Goal: Task Accomplishment & Management: Manage account settings

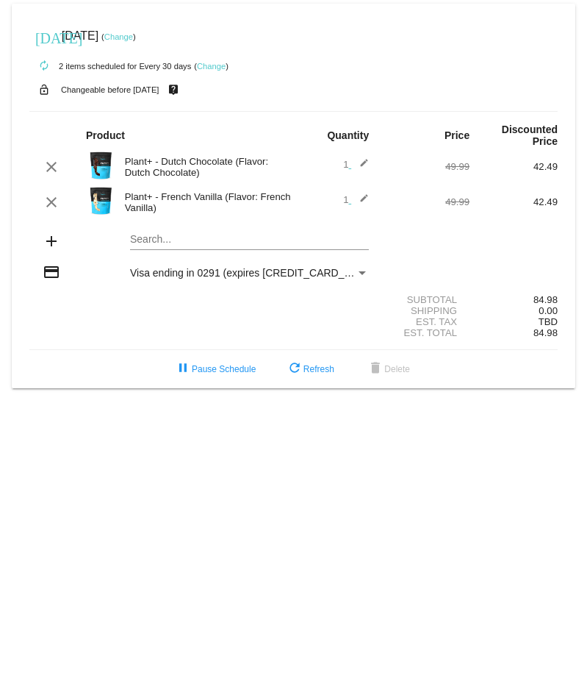
click at [209, 63] on link "Change" at bounding box center [211, 66] width 29 height 9
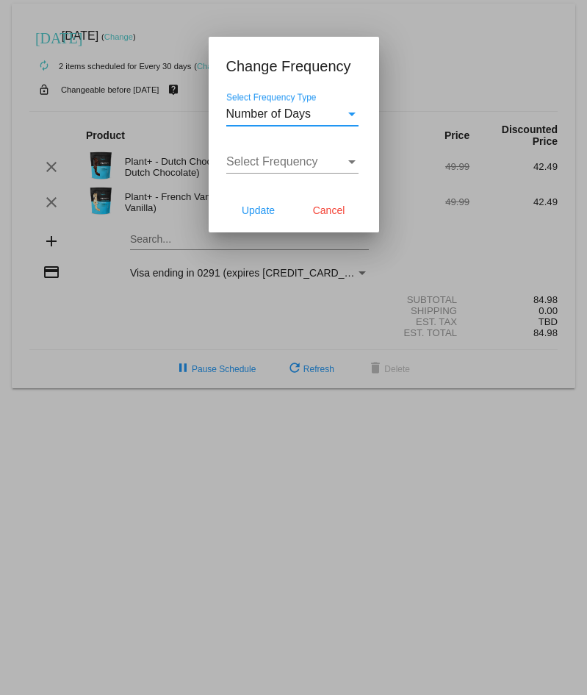
click at [209, 63] on mat-dialog-container "Change Frequency Number of Days Select Frequency Type Select Frequency Select F…" at bounding box center [294, 135] width 171 height 196
click at [424, 112] on div at bounding box center [293, 347] width 587 height 695
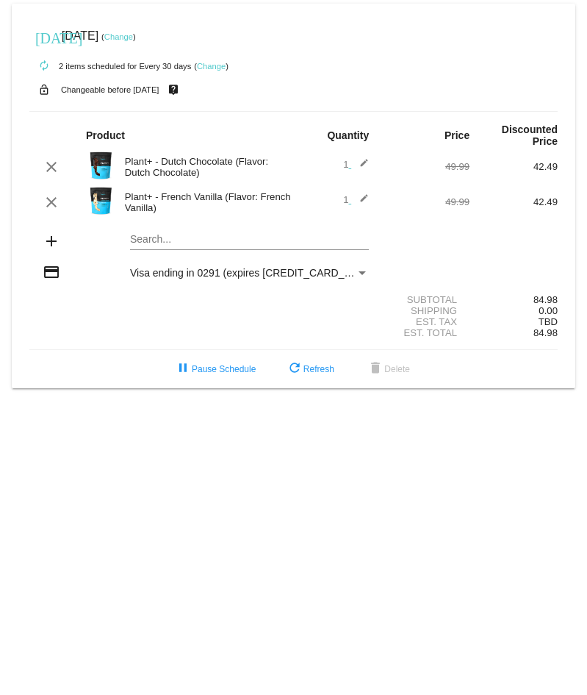
click at [133, 38] on link "Change" at bounding box center [118, 36] width 29 height 9
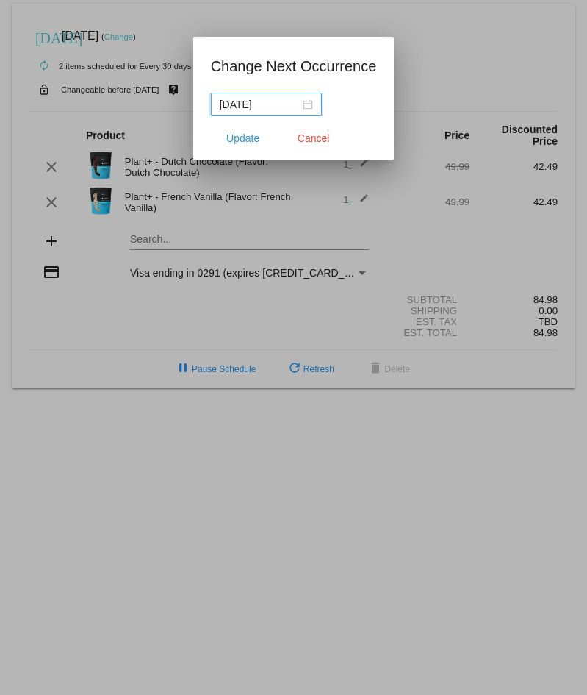
click at [309, 104] on div "[DATE]" at bounding box center [266, 104] width 93 height 16
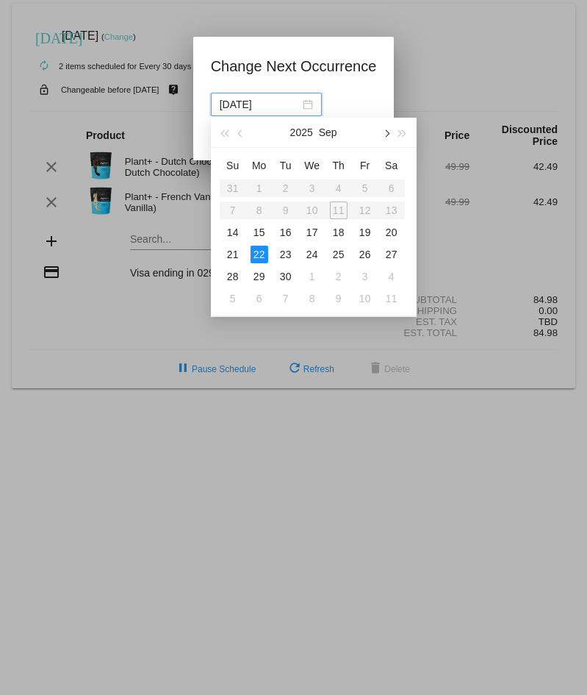
click at [392, 130] on button "button" at bounding box center [386, 132] width 16 height 29
click at [376, 215] on td "10" at bounding box center [365, 210] width 26 height 22
type input "[DATE]"
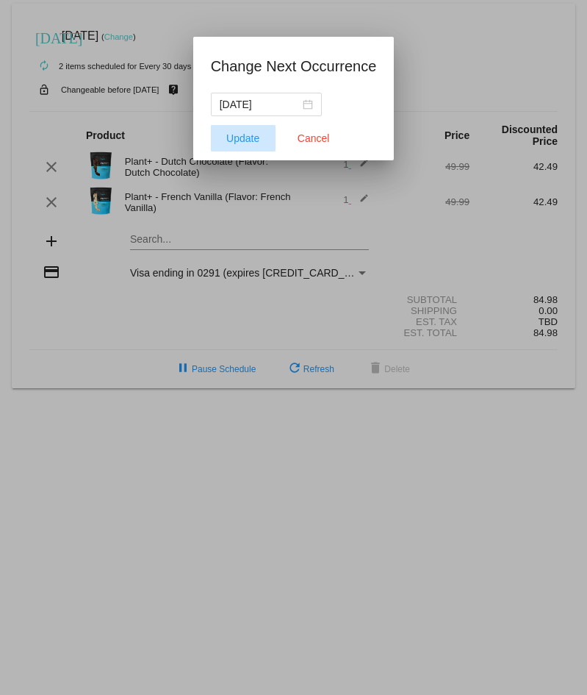
click at [251, 134] on span "Update" at bounding box center [242, 138] width 33 height 12
